Goal: Task Accomplishment & Management: Use online tool/utility

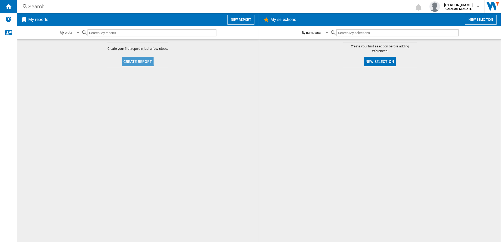
click at [129, 60] on button "Create report" at bounding box center [138, 61] width 32 height 9
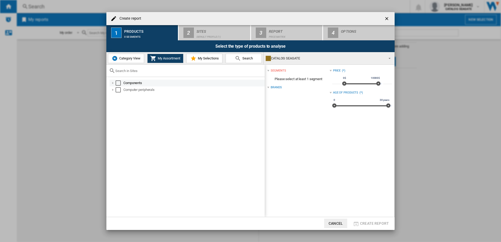
click at [114, 82] on div at bounding box center [112, 82] width 5 height 5
click at [113, 83] on div at bounding box center [112, 82] width 5 height 5
click at [112, 88] on div at bounding box center [112, 89] width 5 height 5
click at [112, 89] on div at bounding box center [112, 89] width 5 height 5
click at [135, 60] on span "Category View" at bounding box center [129, 58] width 23 height 4
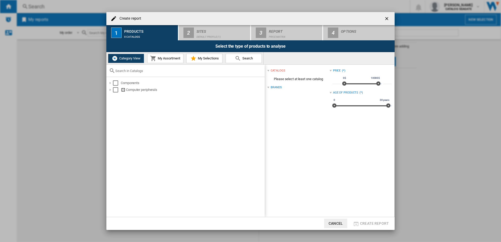
click at [336, 223] on button "Cancel" at bounding box center [335, 223] width 23 height 9
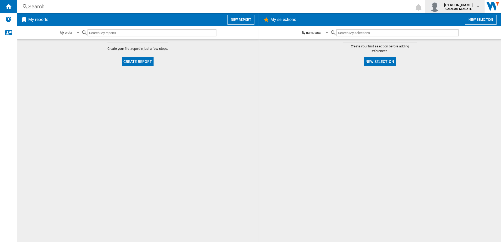
click at [469, 6] on span "[PERSON_NAME]" at bounding box center [458, 4] width 29 height 5
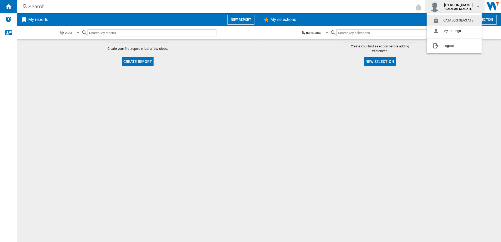
click at [9, 20] on md-backdrop at bounding box center [250, 121] width 501 height 242
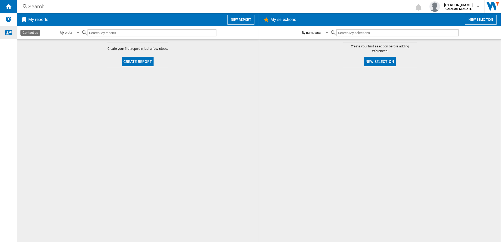
click at [7, 35] on ng-md-icon "Contact us" at bounding box center [8, 32] width 6 height 6
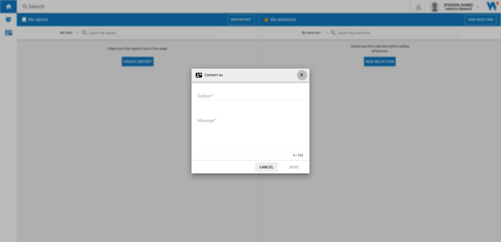
click at [300, 75] on ng-md-icon "getI18NText('BUTTONS.CLOSE_DIALOG')" at bounding box center [302, 75] width 6 height 6
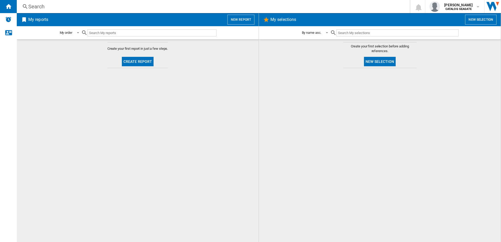
click at [234, 20] on button "New report" at bounding box center [240, 20] width 27 height 10
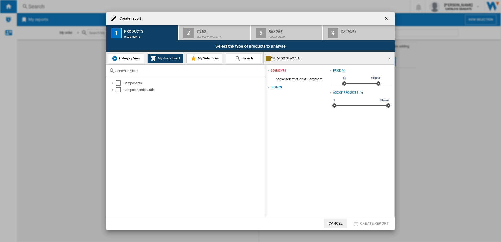
click at [182, 71] on input "text" at bounding box center [188, 71] width 147 height 4
click at [200, 58] on span "My Selections" at bounding box center [207, 58] width 22 height 4
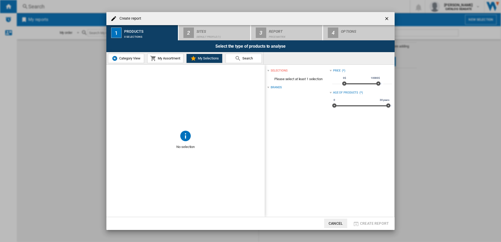
click at [172, 56] on button "My Assortment" at bounding box center [165, 58] width 36 height 9
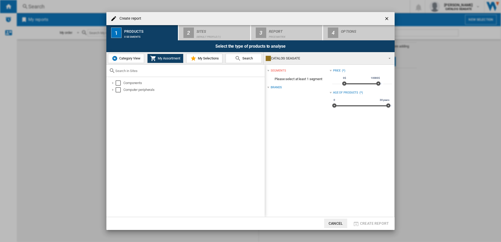
click at [153, 70] on input "text" at bounding box center [188, 71] width 147 height 4
type input "s"
click at [331, 223] on button "Cancel" at bounding box center [335, 223] width 23 height 9
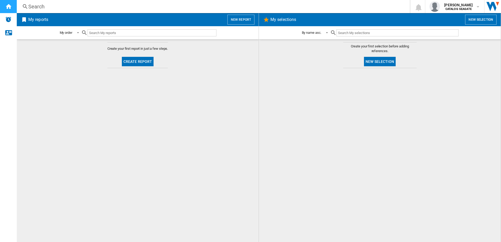
click at [9, 7] on ng-md-icon "Home" at bounding box center [8, 6] width 6 height 6
click at [326, 32] on span at bounding box center [325, 32] width 6 height 5
click at [355, 97] on md-backdrop at bounding box center [250, 121] width 501 height 242
click at [251, 18] on button "New report" at bounding box center [240, 20] width 27 height 10
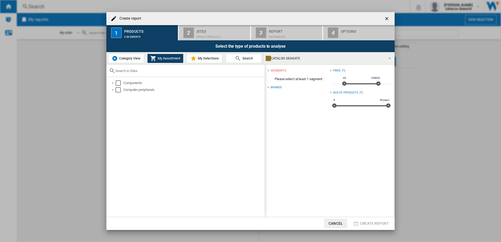
click at [187, 70] on input "text" at bounding box center [188, 71] width 147 height 4
type input "lkaciLci"
type input "lacie"
click at [112, 84] on div "Select" at bounding box center [112, 83] width 5 height 5
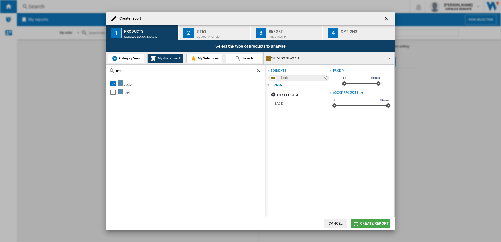
click at [369, 225] on span "Create report" at bounding box center [374, 223] width 29 height 4
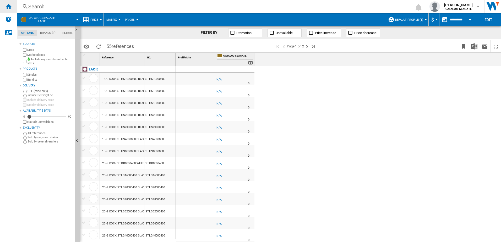
click at [11, 3] on div "Home" at bounding box center [8, 6] width 17 height 13
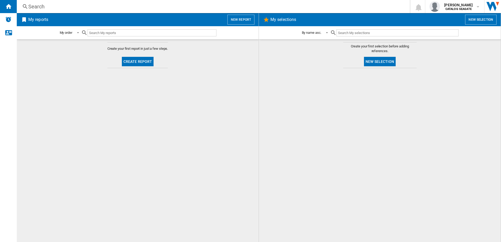
click at [242, 21] on button "New report" at bounding box center [240, 20] width 27 height 10
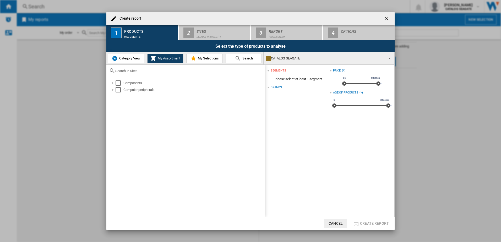
click at [163, 69] on input "Create report ..." at bounding box center [188, 71] width 147 height 4
type input "lacie"
click at [114, 84] on div "Select" at bounding box center [112, 83] width 5 height 5
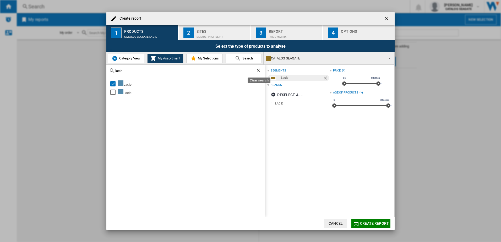
drag, startPoint x: 259, startPoint y: 71, endPoint x: 239, endPoint y: 72, distance: 20.4
click at [259, 71] on ng-md-icon "Clear search" at bounding box center [259, 71] width 6 height 6
click at [222, 73] on div "Create report ..." at bounding box center [185, 71] width 158 height 12
click at [223, 71] on input "Create report ..." at bounding box center [188, 71] width 147 height 4
type input "SanDisk"
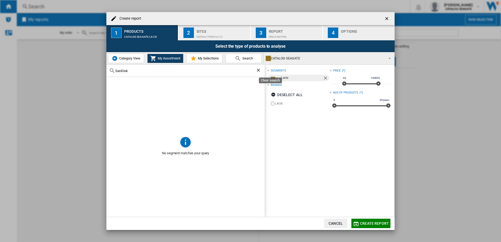
drag, startPoint x: 259, startPoint y: 70, endPoint x: 252, endPoint y: 70, distance: 6.8
click at [259, 70] on ng-md-icon "Clear search" at bounding box center [259, 71] width 6 height 6
click at [230, 72] on input "Create report ..." at bounding box center [188, 71] width 147 height 4
type input "Western Digital"
click at [259, 72] on ng-md-icon "Clear search" at bounding box center [259, 71] width 6 height 6
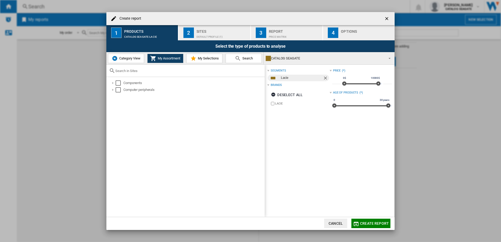
click at [135, 72] on input "Create report ..." at bounding box center [188, 71] width 147 height 4
type input "W"
click at [130, 57] on span "Category View" at bounding box center [129, 58] width 23 height 4
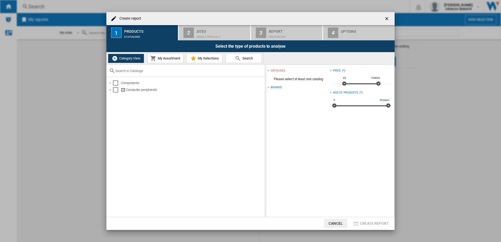
click at [146, 73] on input "Create report ..." at bounding box center [188, 71] width 147 height 4
type input "W"
type input "seagate"
click at [171, 60] on span "My Assortment" at bounding box center [168, 58] width 24 height 4
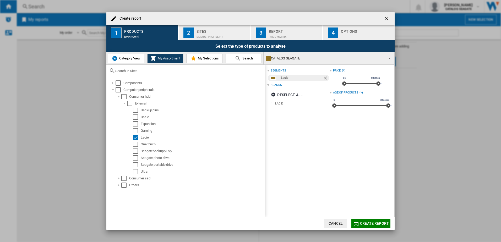
click at [364, 225] on span "Create report" at bounding box center [374, 223] width 29 height 4
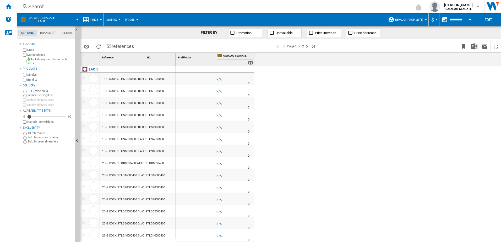
click at [49, 34] on md-tab-item "Brands (1)" at bounding box center [48, 33] width 22 height 6
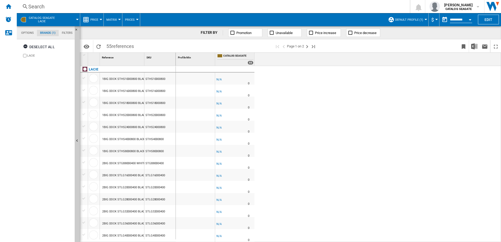
scroll to position [20, 0]
click at [29, 32] on md-tab-item "Options" at bounding box center [27, 33] width 19 height 6
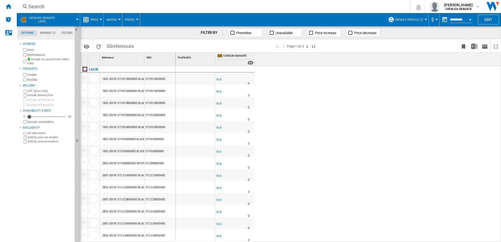
scroll to position [6, 0]
click at [7, 6] on ng-md-icon "Home" at bounding box center [8, 6] width 6 height 6
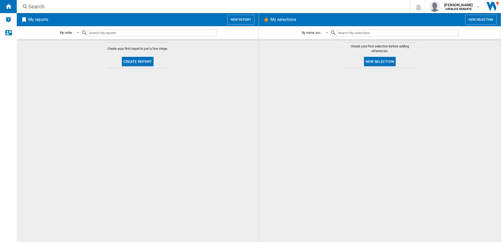
click at [243, 19] on button "New report" at bounding box center [240, 20] width 27 height 10
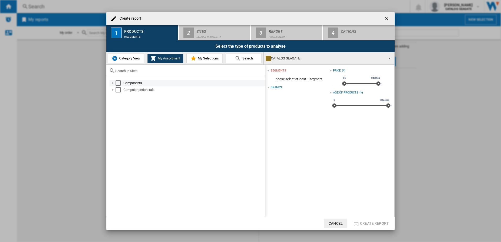
click at [113, 83] on div "Create report ..." at bounding box center [112, 82] width 5 height 5
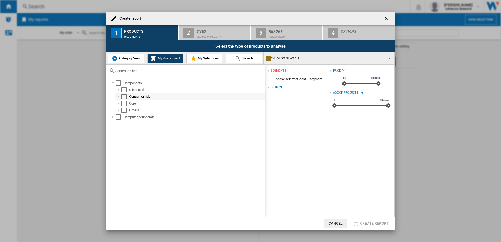
drag, startPoint x: 124, startPoint y: 97, endPoint x: 128, endPoint y: 100, distance: 4.8
click at [124, 97] on div "Select" at bounding box center [123, 96] width 5 height 5
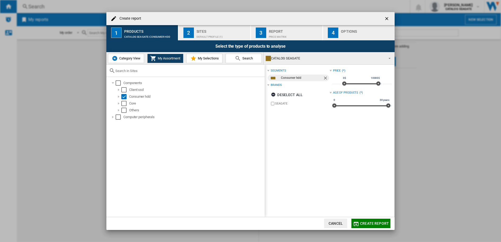
click at [365, 224] on span "Create report" at bounding box center [374, 223] width 29 height 4
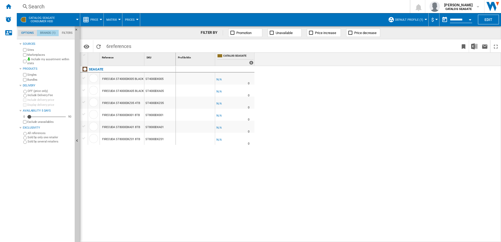
click at [46, 33] on md-tab-item "Brands (1)" at bounding box center [48, 33] width 22 height 6
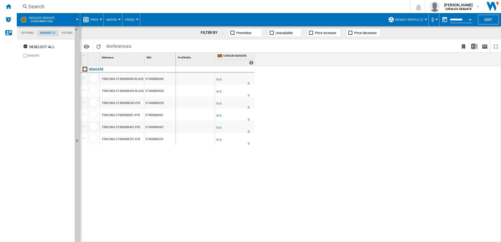
click at [25, 32] on md-tab-item "Options" at bounding box center [27, 33] width 19 height 6
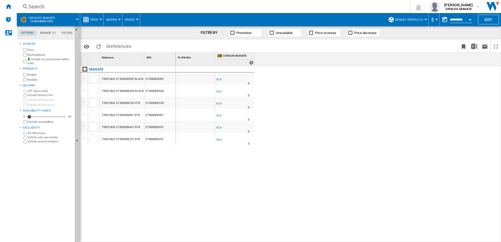
scroll to position [6, 0]
click at [70, 33] on md-tab-item "Filters" at bounding box center [67, 33] width 17 height 6
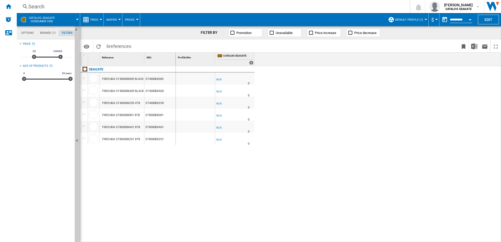
click at [424, 19] on div at bounding box center [425, 19] width 3 height 1
click at [434, 20] on md-backdrop at bounding box center [250, 121] width 501 height 242
click at [12, 6] on div "Home" at bounding box center [8, 6] width 17 height 13
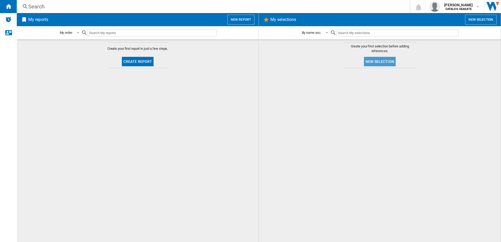
click at [379, 61] on button "New selection" at bounding box center [380, 61] width 32 height 9
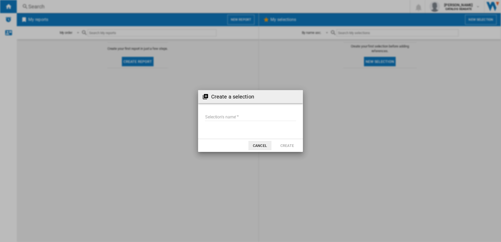
click at [231, 117] on input "Selection's name'" at bounding box center [250, 117] width 91 height 8
click at [259, 148] on button "Cancel" at bounding box center [259, 145] width 23 height 9
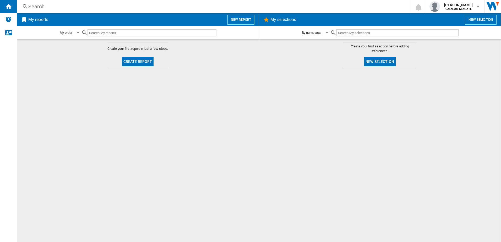
click at [244, 19] on button "New report" at bounding box center [240, 20] width 27 height 10
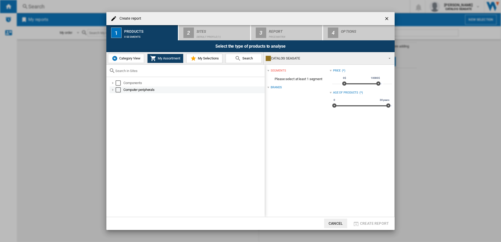
click at [112, 91] on div "Create report ..." at bounding box center [112, 89] width 5 height 5
click at [126, 99] on div "Select" at bounding box center [123, 96] width 5 height 5
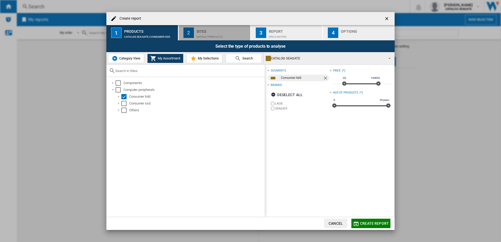
click at [206, 30] on div "Sites" at bounding box center [222, 30] width 52 height 6
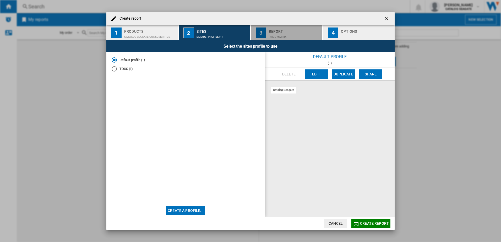
click at [283, 32] on div "Report" at bounding box center [295, 30] width 52 height 6
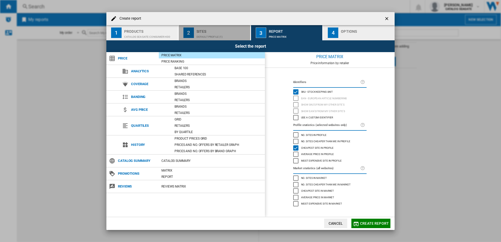
click at [228, 33] on div "Default profile (1)" at bounding box center [222, 36] width 52 height 6
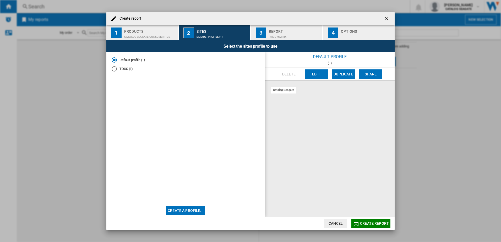
click at [116, 68] on div "TOUS (1)" at bounding box center [114, 68] width 5 height 5
click at [117, 59] on md-radio-button "Default profile (1)" at bounding box center [186, 59] width 148 height 5
click at [356, 121] on div "catalog seagate" at bounding box center [330, 149] width 130 height 136
click at [196, 209] on button "Create a profile..." at bounding box center [185, 210] width 39 height 9
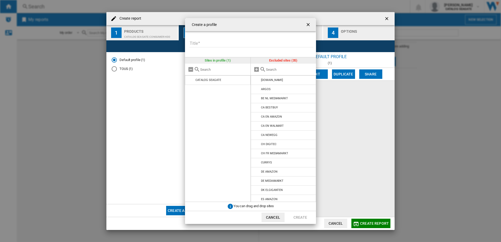
click at [308, 25] on ng-md-icon "getI18NText('BUTTONS.CLOSE_DIALOG')" at bounding box center [308, 25] width 6 height 6
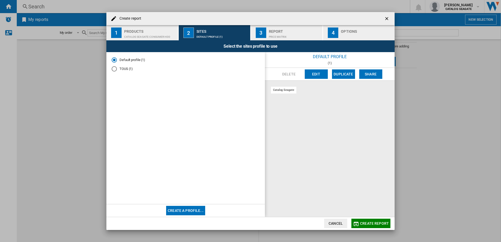
click at [135, 33] on div "CATALOG SEAGATE:Consumer hdd" at bounding box center [150, 36] width 52 height 6
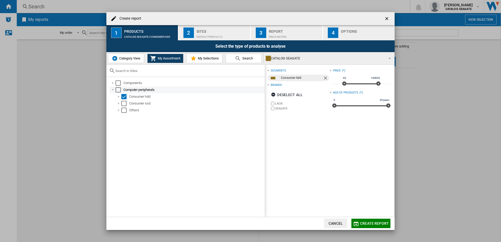
click at [118, 91] on div "Select" at bounding box center [118, 89] width 5 height 5
click at [203, 38] on div "Default profile (1)" at bounding box center [222, 36] width 52 height 6
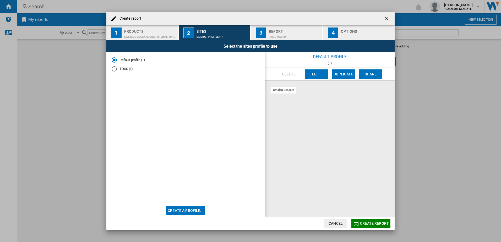
click at [272, 34] on div "Price Matrix" at bounding box center [295, 36] width 52 height 6
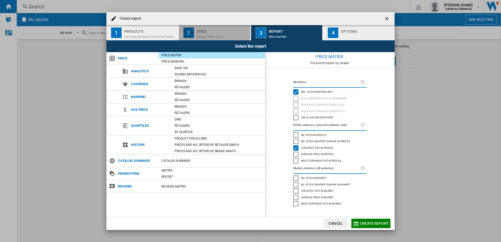
click at [202, 35] on div "Default profile (1)" at bounding box center [222, 36] width 52 height 6
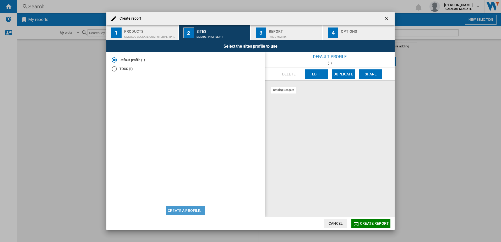
click at [188, 213] on button "Create a profile..." at bounding box center [185, 210] width 39 height 9
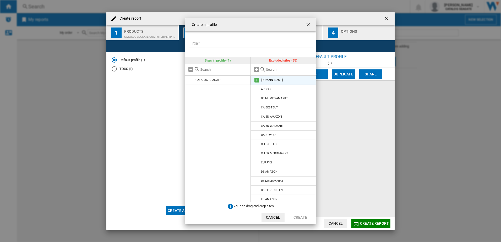
click at [256, 80] on md-icon "Create a ..." at bounding box center [257, 80] width 6 height 6
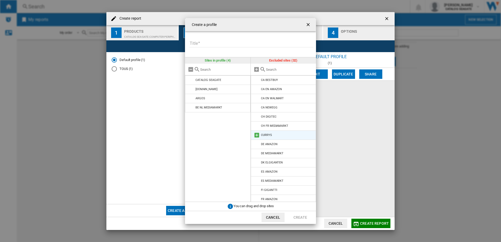
click at [257, 135] on md-icon "Create a ..." at bounding box center [257, 135] width 6 height 6
click at [256, 145] on md-icon "Create a ..." at bounding box center [257, 144] width 6 height 6
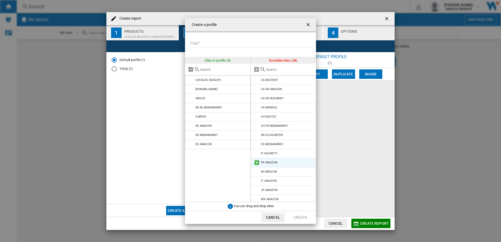
click at [256, 162] on md-icon "Create a ..." at bounding box center [257, 163] width 6 height 6
click at [256, 173] on md-icon "Create a ..." at bounding box center [257, 173] width 6 height 6
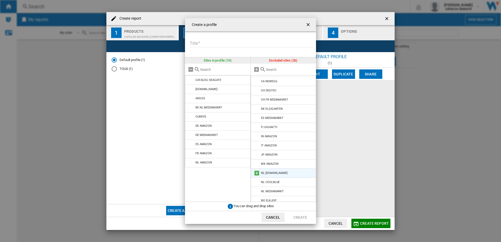
click at [255, 174] on md-icon "Create a ..." at bounding box center [257, 173] width 6 height 6
click at [256, 173] on md-icon "Create a ..." at bounding box center [257, 173] width 6 height 6
click at [258, 171] on md-icon "Create a ..." at bounding box center [257, 173] width 6 height 6
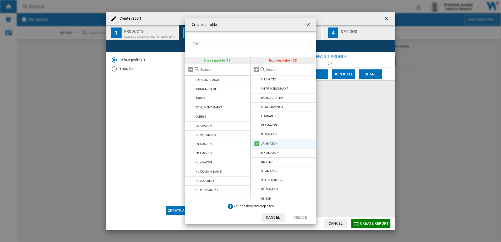
scroll to position [0, 0]
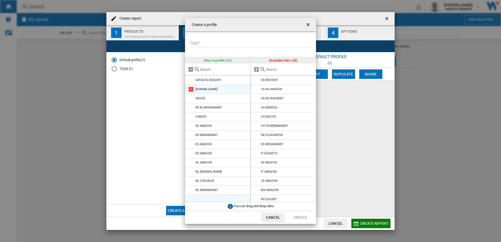
click at [192, 89] on md-icon "Create a ..." at bounding box center [191, 89] width 6 height 6
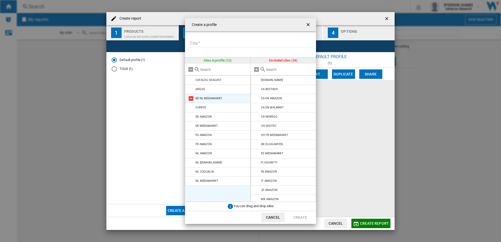
click at [191, 89] on md-icon "Create a ..." at bounding box center [191, 89] width 6 height 6
click at [189, 88] on md-icon "Create a ..." at bounding box center [191, 89] width 6 height 6
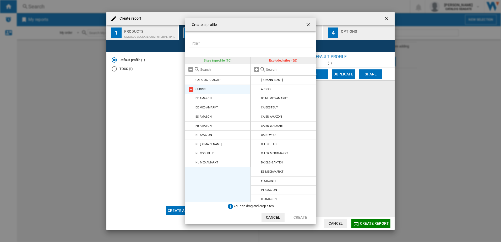
click at [192, 89] on md-icon "Create a ..." at bounding box center [191, 89] width 6 height 6
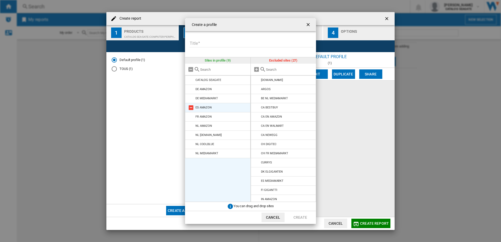
click at [190, 108] on md-icon "Create a ..." at bounding box center [191, 108] width 6 height 6
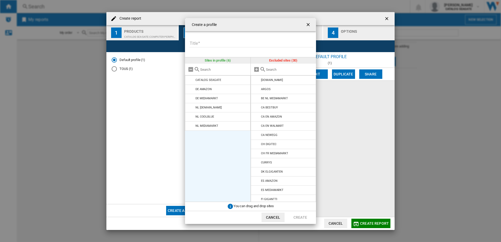
click at [190, 108] on md-icon "Create a ..." at bounding box center [191, 108] width 6 height 6
click at [199, 42] on input "Title" at bounding box center [251, 44] width 124 height 8
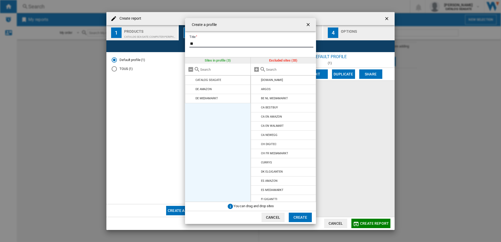
type input "**"
click at [303, 218] on button "Create" at bounding box center [300, 217] width 23 height 9
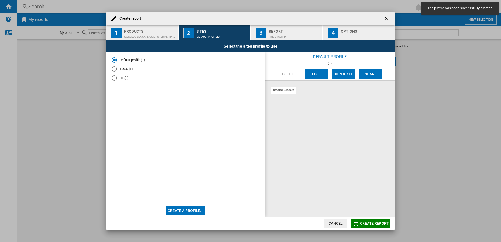
click at [121, 80] on md-radio-button "DE (3)" at bounding box center [186, 78] width 148 height 5
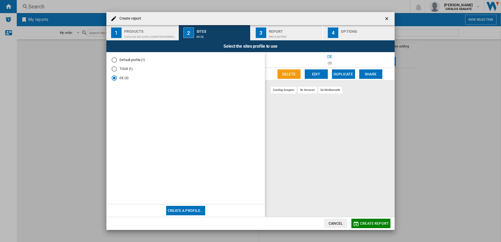
click at [273, 30] on div "Report" at bounding box center [295, 30] width 52 height 6
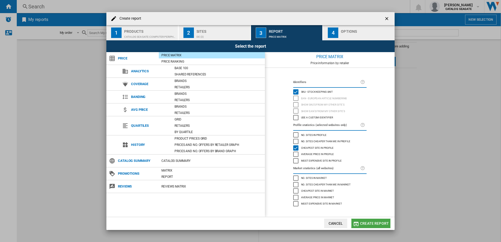
click at [374, 223] on span "Create report" at bounding box center [374, 223] width 29 height 4
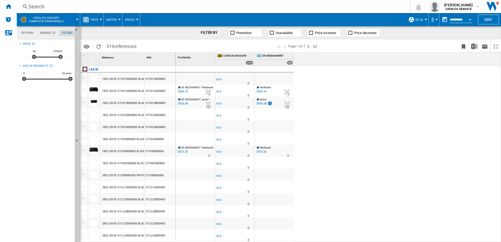
click at [434, 17] on button "$" at bounding box center [433, 19] width 5 height 13
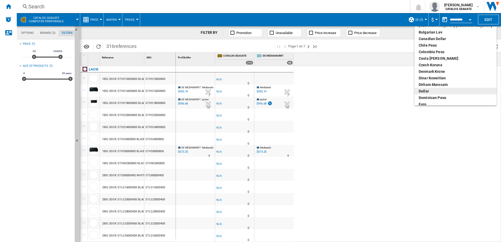
scroll to position [52, 0]
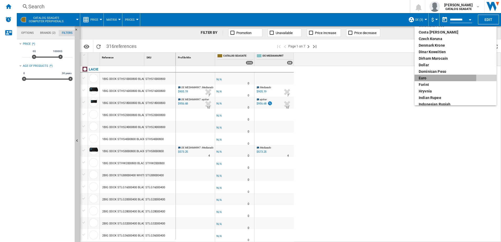
click at [423, 78] on div "euro" at bounding box center [456, 77] width 74 height 5
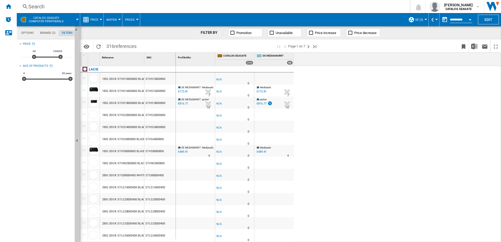
click at [262, 91] on div "€772.81" at bounding box center [261, 91] width 10 height 3
click at [238, 34] on span "Promotion" at bounding box center [243, 33] width 15 height 4
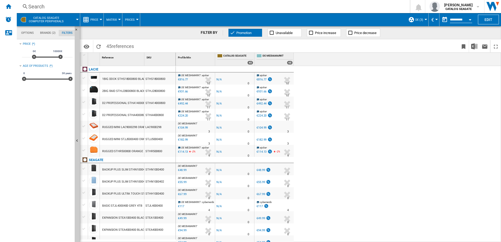
click at [231, 34] on ng-md-icon at bounding box center [232, 32] width 5 height 5
click at [424, 19] on div at bounding box center [425, 19] width 3 height 1
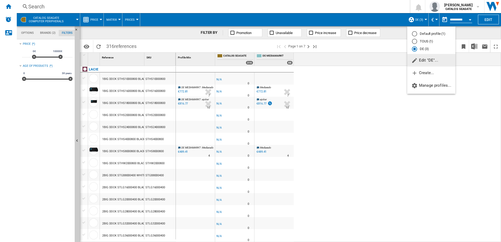
click at [429, 60] on span "Edit "DE"..." at bounding box center [424, 60] width 27 height 5
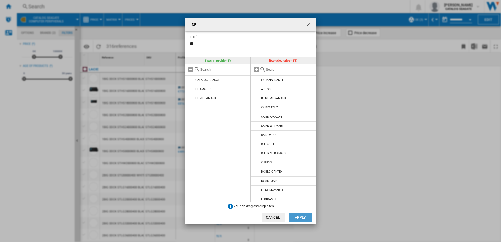
click at [303, 219] on button "Apply" at bounding box center [300, 217] width 23 height 9
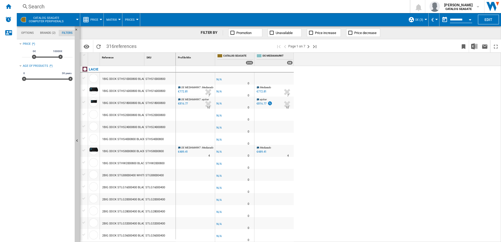
click at [29, 34] on md-tab-item "Options" at bounding box center [27, 33] width 19 height 6
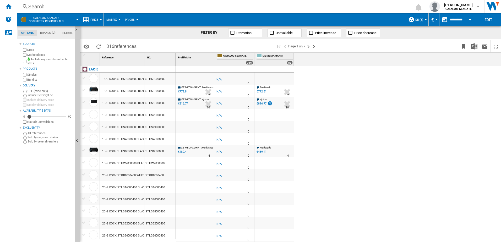
drag, startPoint x: 308, startPoint y: 47, endPoint x: 300, endPoint y: 47, distance: 8.2
click at [308, 47] on ng-md-icon "Next page" at bounding box center [308, 46] width 6 height 6
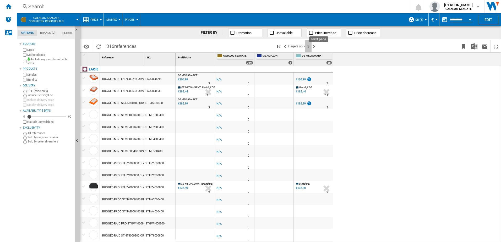
click at [309, 46] on ng-md-icon "Next page" at bounding box center [308, 46] width 6 height 6
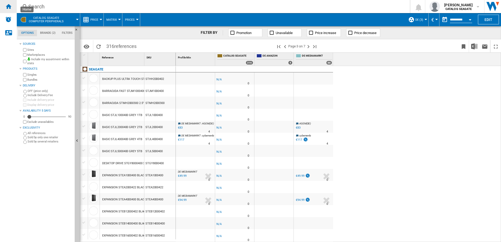
click at [10, 8] on ng-md-icon "Home" at bounding box center [8, 6] width 6 height 6
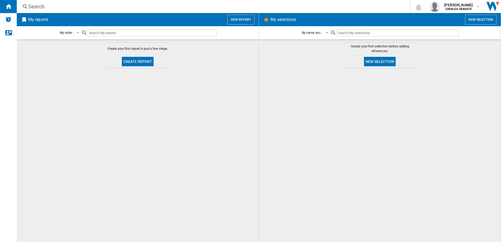
click at [27, 20] on h2 "My reports" at bounding box center [38, 20] width 22 height 10
click at [474, 7] on div "[PERSON_NAME] CATALOG [GEOGRAPHIC_DATA]" at bounding box center [459, 6] width 34 height 8
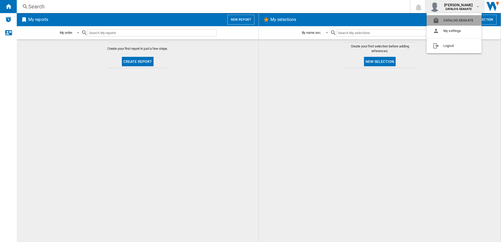
click at [457, 19] on button "CATALOG SEAGATE" at bounding box center [453, 20] width 55 height 10
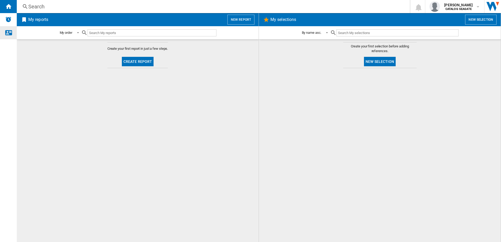
click at [9, 35] on ng-md-icon "Contact us" at bounding box center [8, 32] width 6 height 6
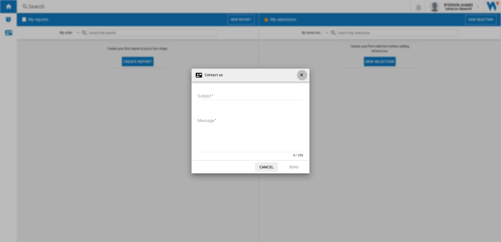
click at [301, 75] on ng-md-icon "getI18NText('BUTTONS.CLOSE_DIALOG')" at bounding box center [302, 75] width 6 height 6
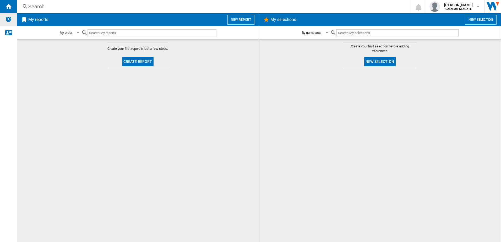
click at [9, 21] on img "Alerts" at bounding box center [8, 19] width 6 height 6
click at [78, 34] on span at bounding box center [76, 32] width 6 height 5
click at [239, 94] on md-backdrop at bounding box center [250, 121] width 501 height 242
click at [290, 20] on h2 "My selections" at bounding box center [283, 20] width 28 height 10
click at [77, 34] on span at bounding box center [76, 32] width 6 height 5
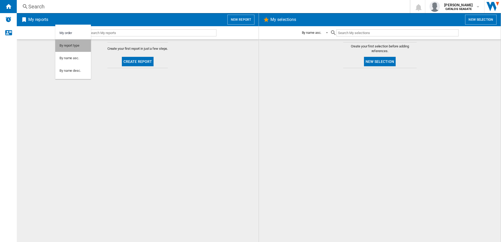
click at [76, 46] on div "By report type" at bounding box center [69, 45] width 20 height 5
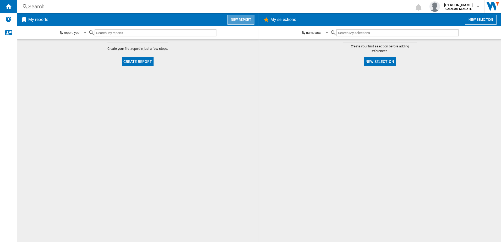
click at [244, 20] on button "New report" at bounding box center [240, 20] width 27 height 10
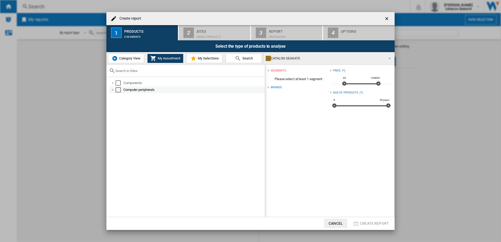
click at [112, 90] on div "Create report ..." at bounding box center [112, 89] width 5 height 5
click at [119, 90] on div "Select" at bounding box center [118, 89] width 5 height 5
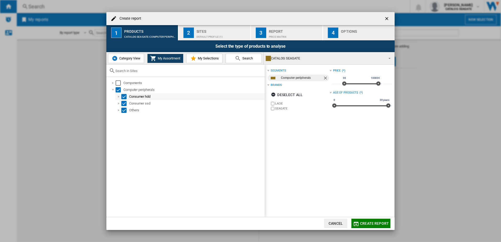
click at [119, 96] on div "Create report ..." at bounding box center [118, 96] width 5 height 5
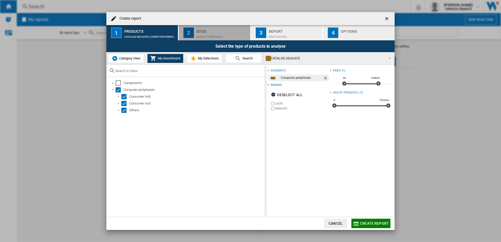
click at [217, 30] on div "Sites" at bounding box center [222, 30] width 52 height 6
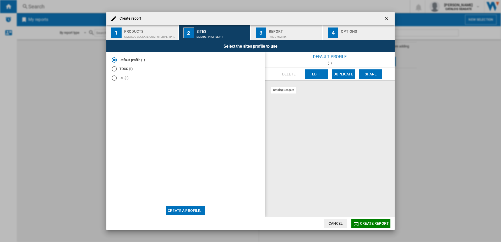
click at [124, 78] on md-radio-button "DE (3)" at bounding box center [186, 78] width 148 height 5
click at [319, 73] on button "Edit" at bounding box center [316, 73] width 23 height 9
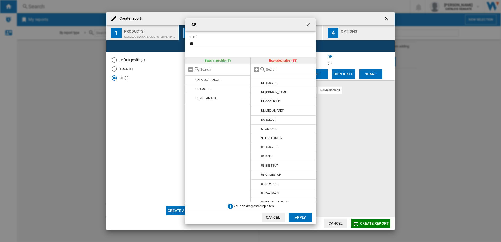
scroll to position [177, 0]
click at [306, 216] on button "Apply" at bounding box center [300, 217] width 23 height 9
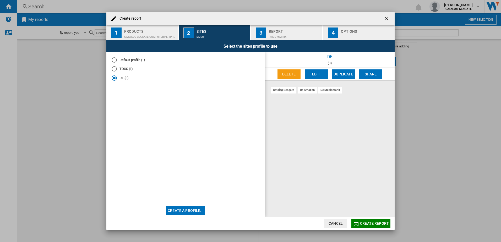
click at [274, 27] on button "3 Report Price Matrix" at bounding box center [287, 32] width 72 height 15
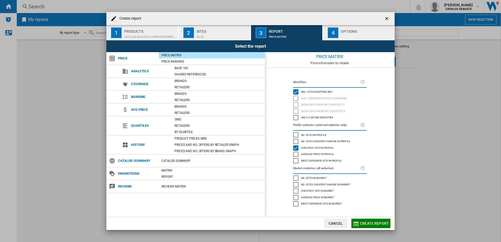
click at [351, 25] on button "4 Options" at bounding box center [359, 32] width 72 height 15
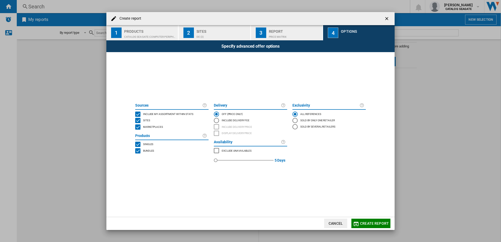
click at [364, 225] on span "Create report" at bounding box center [374, 223] width 29 height 4
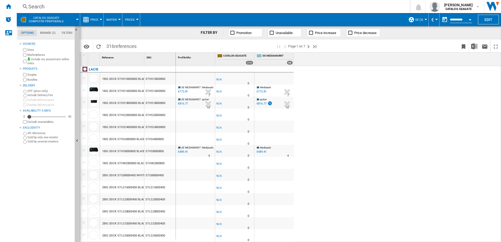
click at [417, 18] on span "DE (3)" at bounding box center [419, 19] width 8 height 3
click at [356, 50] on md-backdrop at bounding box center [250, 121] width 501 height 242
click at [309, 46] on ng-md-icon "Next page" at bounding box center [308, 46] width 6 height 6
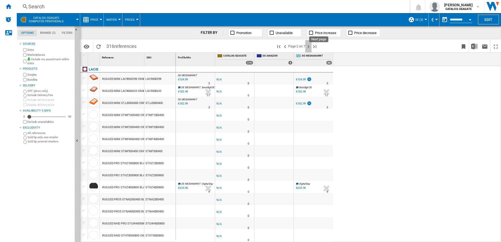
click at [310, 47] on ng-md-icon "Next page" at bounding box center [308, 46] width 6 height 6
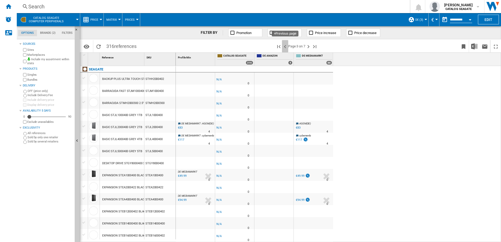
click at [287, 47] on ng-md-icon ">Previous page" at bounding box center [285, 46] width 6 height 6
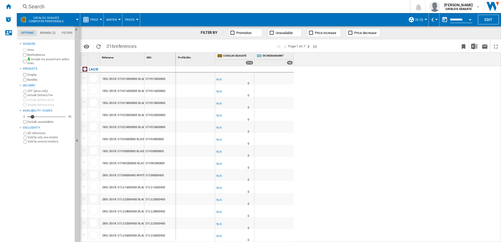
drag, startPoint x: 29, startPoint y: 116, endPoint x: 32, endPoint y: 117, distance: 3.4
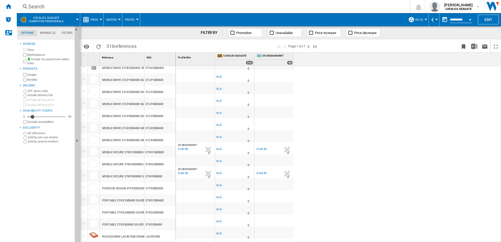
scroll to position [302, 0]
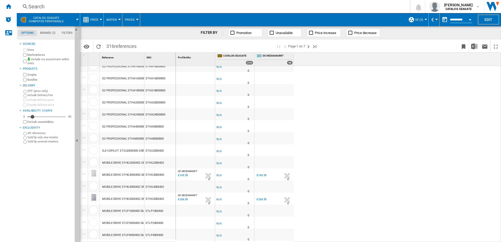
click at [263, 174] on div "€149.99" at bounding box center [261, 175] width 10 height 3
click at [138, 15] on md-menu "Prices Prices Gaps Sold" at bounding box center [131, 19] width 18 height 13
click at [137, 19] on div at bounding box center [137, 19] width 3 height 1
click at [232, 31] on md-backdrop at bounding box center [250, 121] width 501 height 242
click at [232, 31] on ng-md-icon at bounding box center [232, 32] width 5 height 5
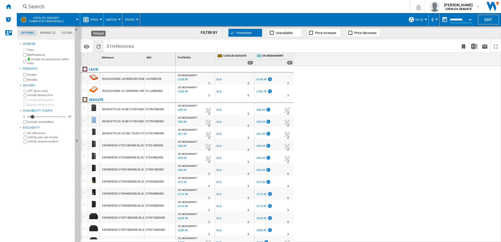
click at [97, 45] on ng-md-icon "Reload" at bounding box center [98, 46] width 6 height 6
click at [100, 20] on div at bounding box center [101, 19] width 3 height 1
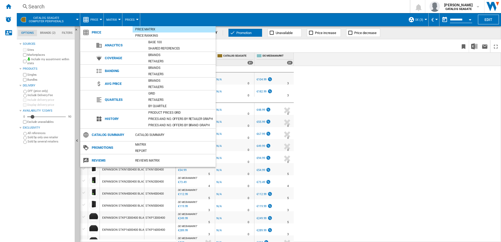
click at [425, 137] on md-backdrop at bounding box center [250, 121] width 501 height 242
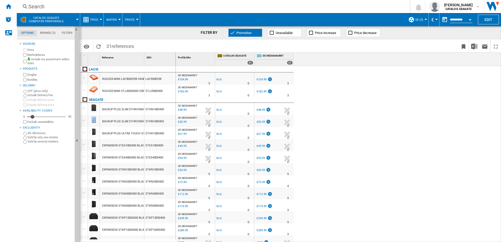
click at [115, 19] on span "Matrix" at bounding box center [111, 19] width 10 height 3
click at [111, 44] on span "Ranking" at bounding box center [115, 45] width 14 height 5
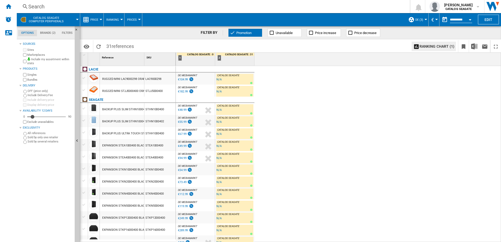
click at [119, 20] on button "Ranking" at bounding box center [113, 19] width 15 height 13
click at [118, 32] on span "Matrix" at bounding box center [113, 32] width 11 height 5
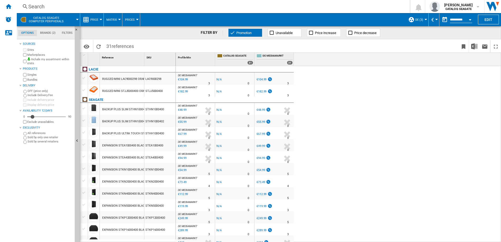
click at [69, 21] on div "CATALOG SEAGATE Computer peripherals" at bounding box center [48, 19] width 58 height 13
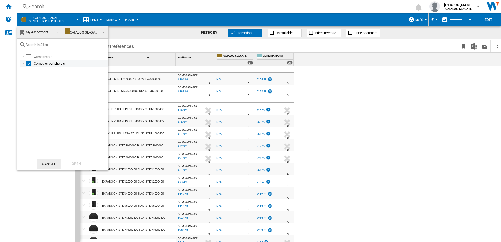
click at [23, 63] on div at bounding box center [23, 63] width 5 height 5
click at [29, 71] on div at bounding box center [28, 70] width 5 height 5
click at [34, 76] on div at bounding box center [34, 77] width 5 height 5
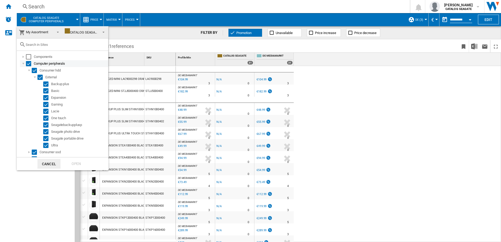
click at [28, 62] on div "Select" at bounding box center [28, 63] width 5 height 5
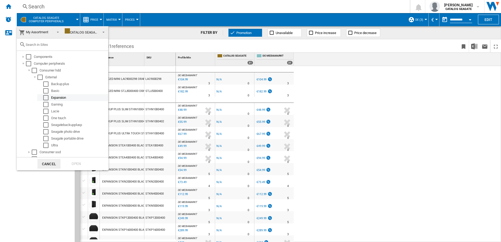
click at [46, 98] on div "Select" at bounding box center [45, 97] width 5 height 5
click at [76, 165] on div "Open" at bounding box center [76, 164] width 23 height 10
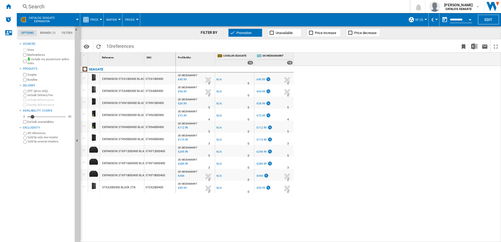
click at [227, 35] on div "Promotion Unavailable Price increase Price decrease" at bounding box center [301, 33] width 157 height 8
click at [232, 33] on ng-md-icon at bounding box center [232, 32] width 5 height 5
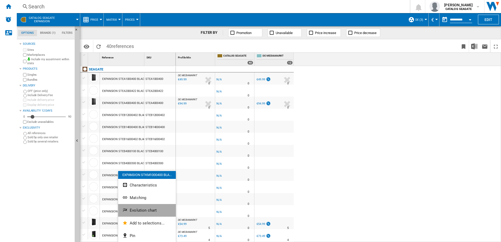
click at [150, 210] on span "Evolution chart" at bounding box center [143, 210] width 27 height 5
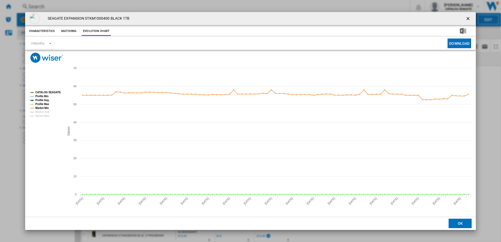
click at [468, 19] on ng-md-icon "getI18NText('BUTTONS.CLOSE_DIALOG')" at bounding box center [468, 19] width 6 height 6
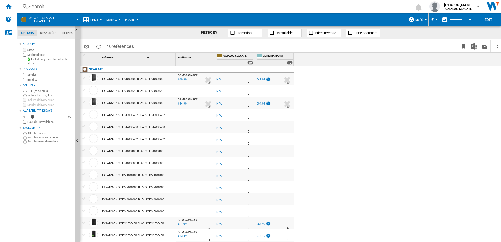
click at [101, 19] on div at bounding box center [101, 19] width 3 height 1
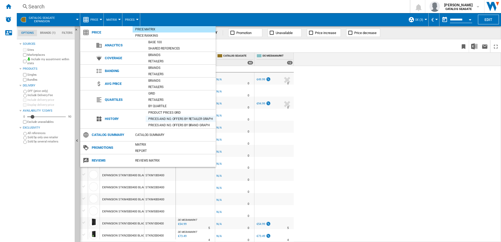
click at [199, 118] on div "Prices and No. offers by retailer graph" at bounding box center [181, 118] width 70 height 5
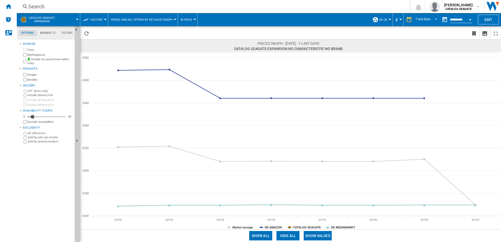
click at [52, 33] on md-tab-item "Brands (1)" at bounding box center [48, 33] width 22 height 6
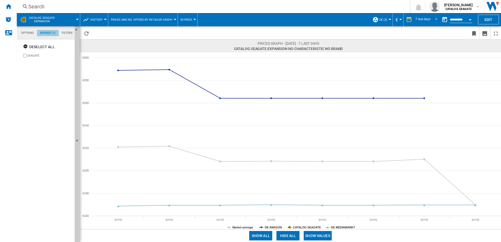
scroll to position [20, 0]
click at [24, 30] on md-tab-item "Options" at bounding box center [27, 33] width 19 height 6
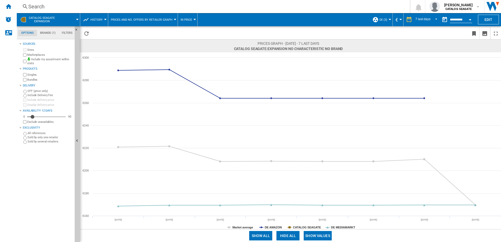
scroll to position [6, 0]
click at [29, 17] on div "CATALOG SEAGATE Expansion" at bounding box center [48, 19] width 58 height 13
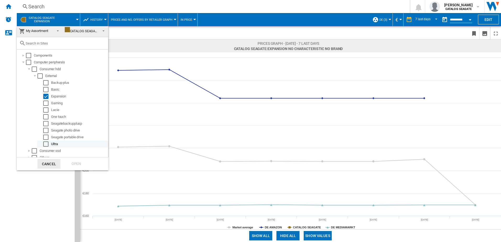
scroll to position [0, 0]
click at [136, 123] on md-backdrop at bounding box center [250, 121] width 501 height 242
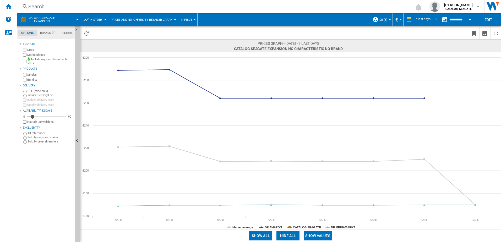
click at [136, 19] on span "Prices and No. offers by retailer graph" at bounding box center [142, 19] width 62 height 3
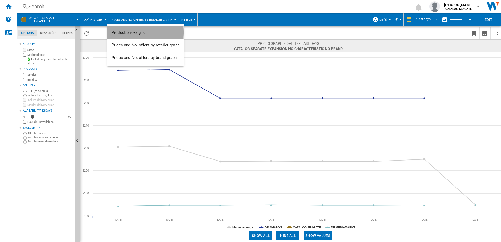
click at [141, 32] on span "Product prices grid" at bounding box center [129, 32] width 34 height 5
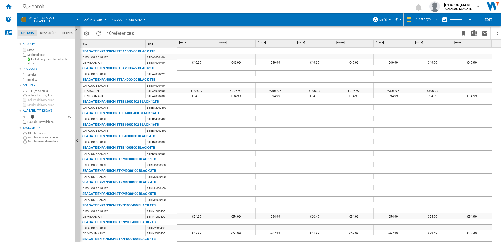
click at [141, 20] on button "Product prices grid" at bounding box center [128, 19] width 34 height 13
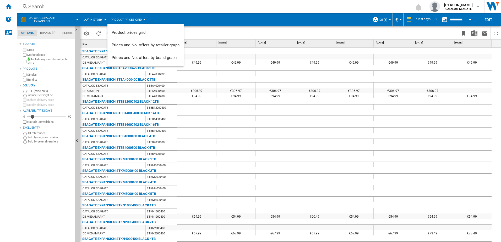
click at [266, 26] on md-backdrop at bounding box center [250, 121] width 501 height 242
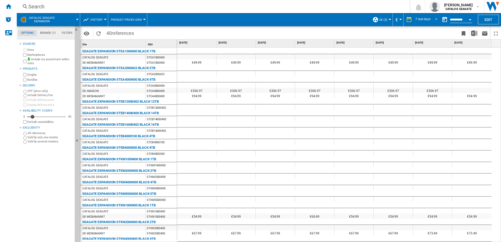
click at [390, 18] on md-menu "DE (3) Default profile (1) TOUS (1) DE (3) Edit "DE"... Create... Manage profil…" at bounding box center [381, 19] width 23 height 13
click at [387, 20] on button "DE (3)" at bounding box center [384, 19] width 10 height 13
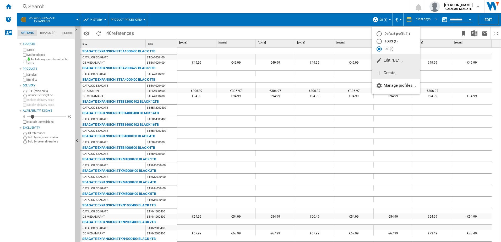
click at [392, 74] on span "Create..." at bounding box center [387, 72] width 23 height 5
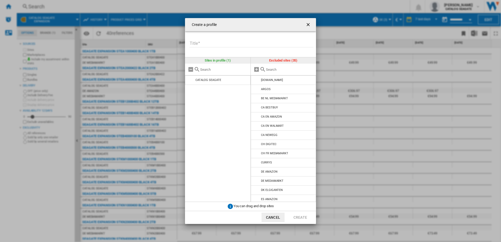
click at [236, 39] on md-input-container "Title Please enter a title for your profile" at bounding box center [252, 46] width 127 height 15
click at [235, 44] on input "Title" at bounding box center [251, 44] width 124 height 8
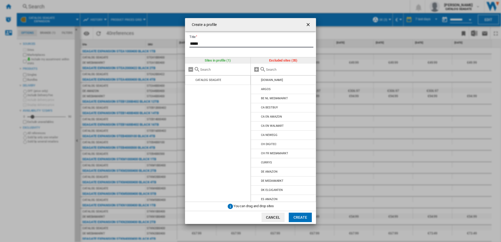
type input "*****"
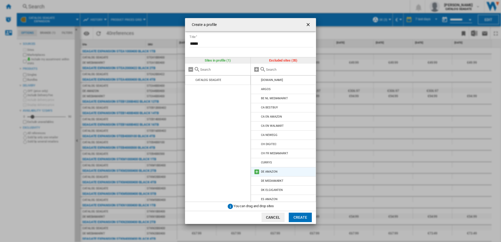
click at [256, 172] on md-icon "Create a ..." at bounding box center [257, 172] width 6 height 6
click at [259, 171] on md-icon "Create a ..." at bounding box center [257, 172] width 6 height 6
click at [303, 219] on button "Create" at bounding box center [300, 217] width 23 height 9
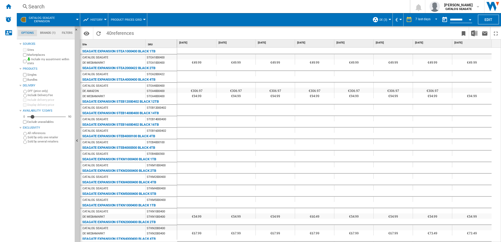
click at [115, 18] on button "Product prices grid" at bounding box center [128, 19] width 34 height 13
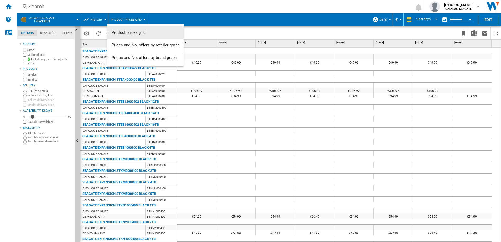
click at [121, 32] on span "Product prices grid" at bounding box center [129, 32] width 34 height 5
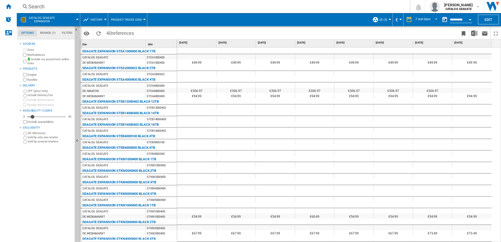
click at [102, 19] on span "History" at bounding box center [96, 19] width 12 height 3
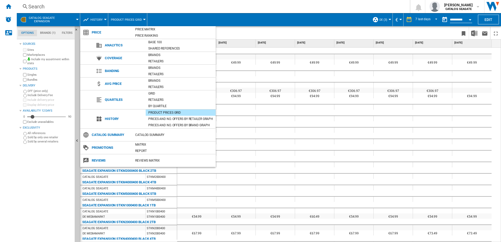
drag, startPoint x: 116, startPoint y: 30, endPoint x: 98, endPoint y: 30, distance: 17.8
click at [106, 30] on span "Price" at bounding box center [110, 32] width 43 height 7
click at [84, 33] on ng-md-icon at bounding box center [86, 32] width 6 height 6
click at [93, 34] on span "Price" at bounding box center [110, 32] width 43 height 7
click at [98, 33] on span "Price" at bounding box center [110, 32] width 43 height 7
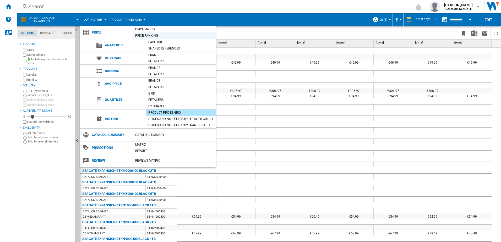
click at [146, 33] on div "Price Ranking" at bounding box center [174, 35] width 83 height 5
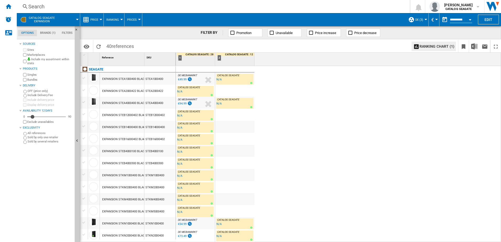
click at [39, 18] on span "CATALOG SEAGATE Expansion" at bounding box center [42, 19] width 26 height 7
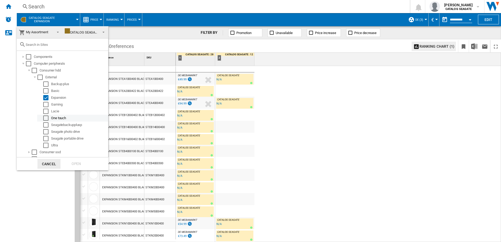
scroll to position [5, 0]
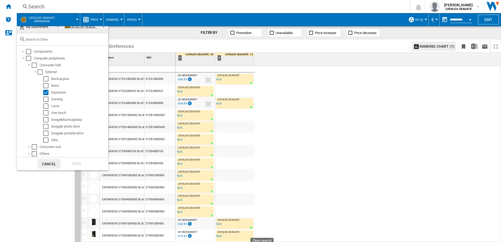
click at [352, 105] on md-backdrop at bounding box center [250, 121] width 501 height 242
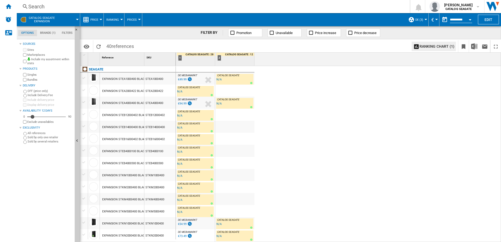
click at [413, 21] on ng-md-icon at bounding box center [411, 20] width 6 height 6
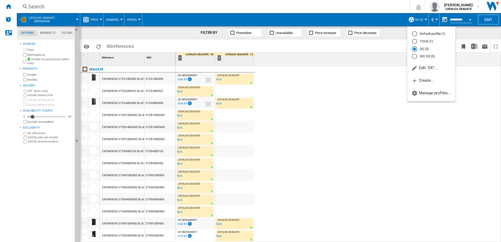
click at [426, 55] on md-radio-button "WD DE (3)" at bounding box center [431, 56] width 39 height 5
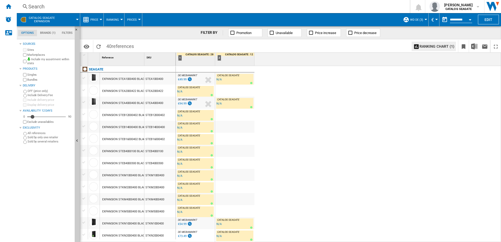
click at [118, 22] on button "Ranking" at bounding box center [113, 19] width 15 height 13
click at [112, 30] on span "Matrix" at bounding box center [113, 32] width 11 height 5
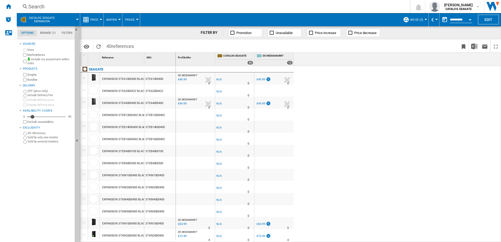
click at [419, 19] on span "WD DE (3)" at bounding box center [416, 19] width 13 height 3
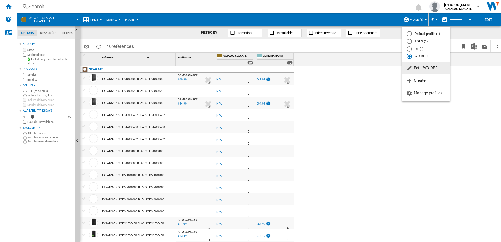
click at [423, 69] on span "Edit "WD DE"..." at bounding box center [423, 67] width 34 height 5
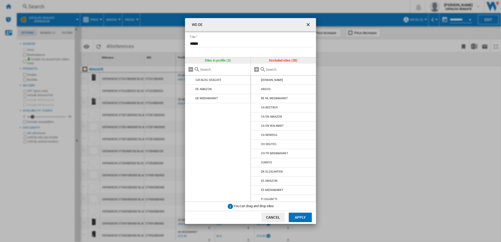
click at [290, 57] on div "Title *****" at bounding box center [250, 44] width 131 height 26
click at [289, 60] on div "Excluded sites (33)" at bounding box center [283, 60] width 65 height 6
